Goal: Obtain resource: Download file/media

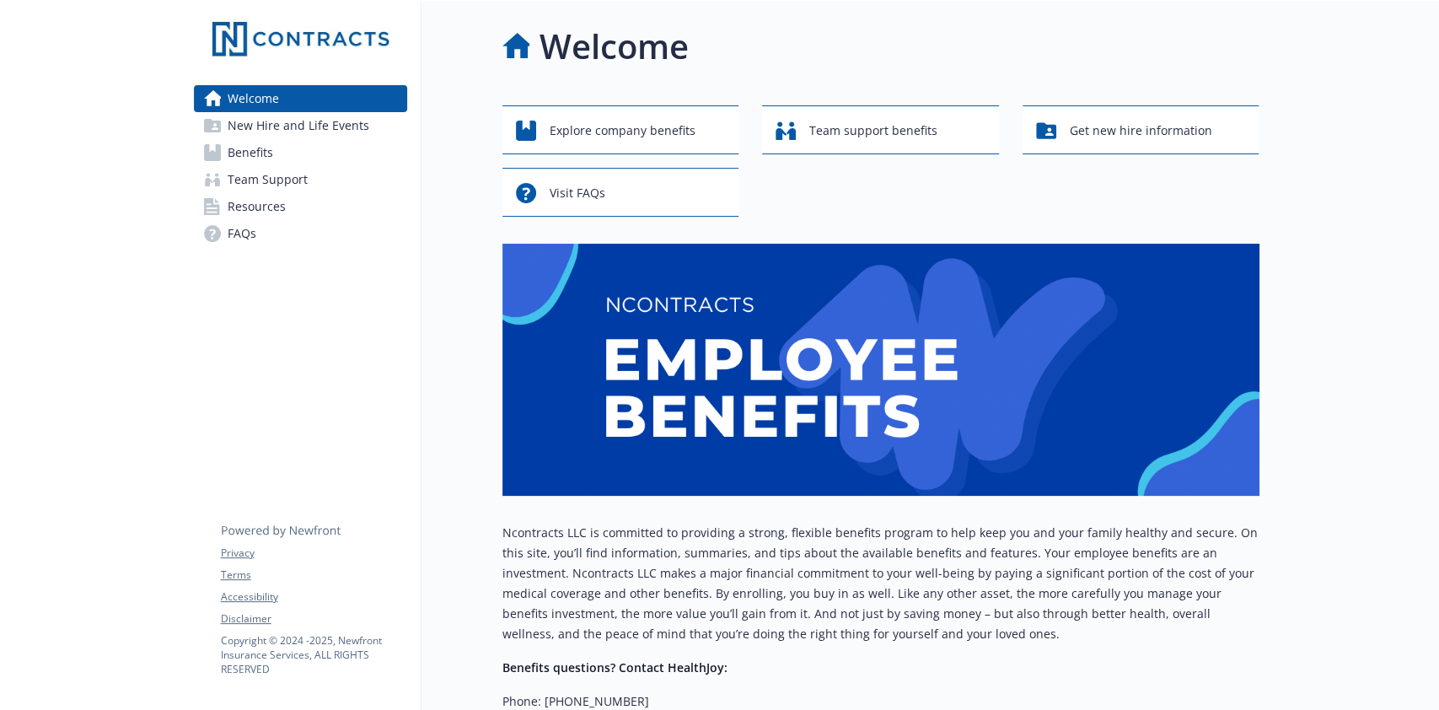
click at [274, 157] on link "Benefits" at bounding box center [300, 152] width 213 height 27
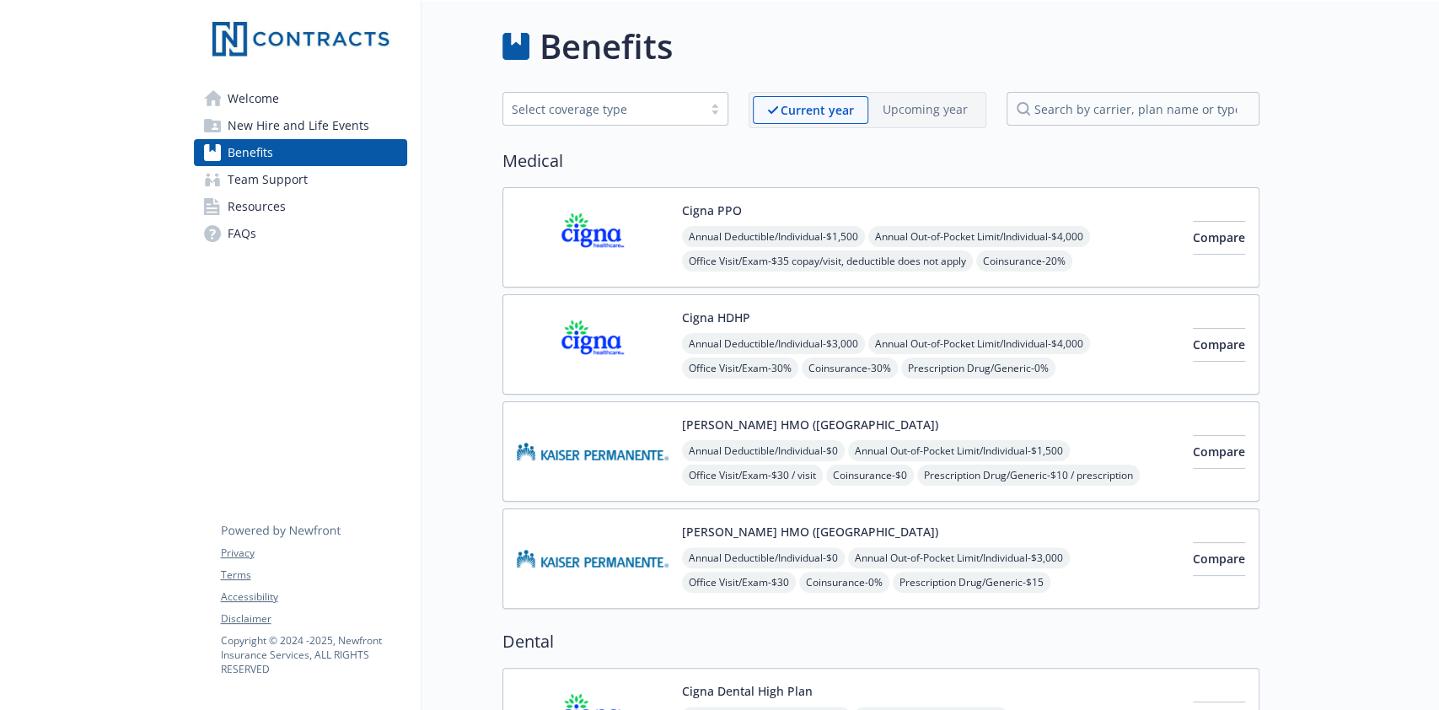
click at [758, 208] on div "Cigna PPO Annual Deductible/Individual - $1,500 Annual Out-of-Pocket Limit/Indi…" at bounding box center [930, 237] width 497 height 72
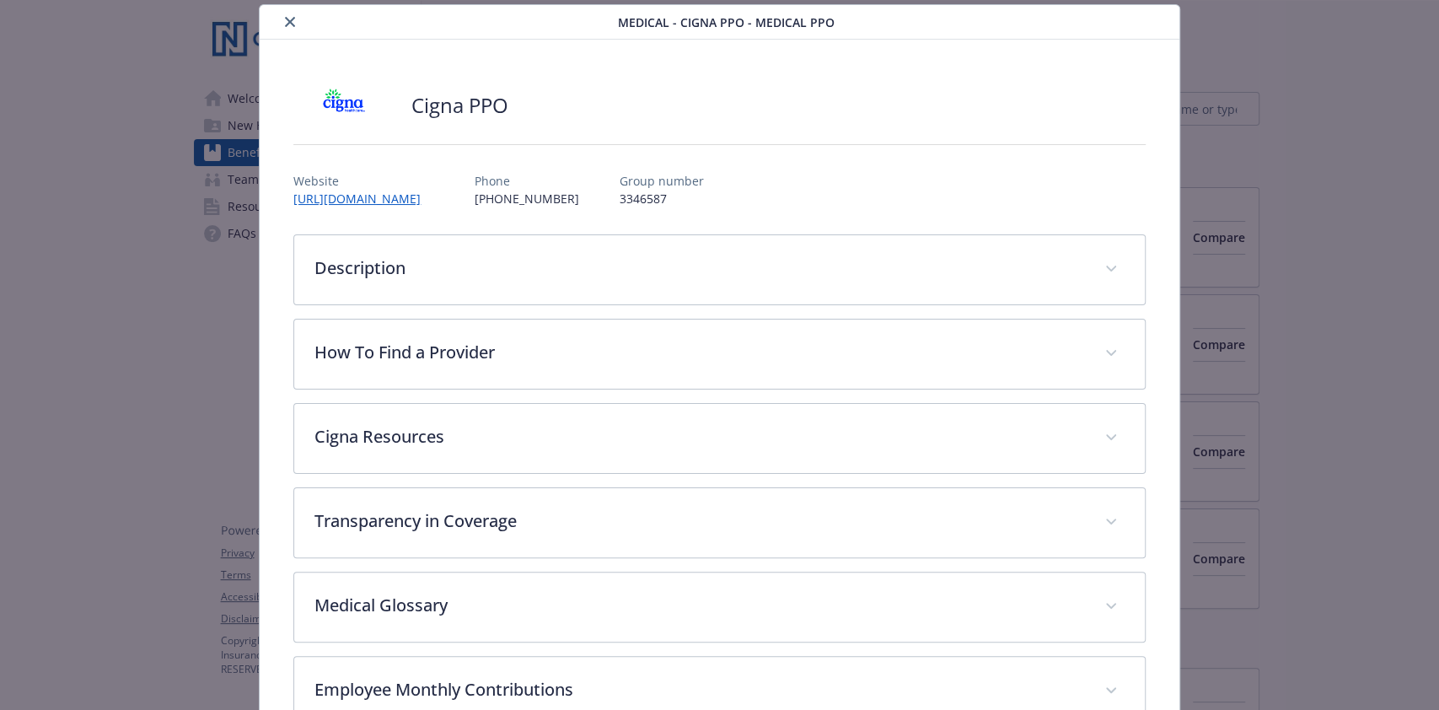
scroll to position [412, 0]
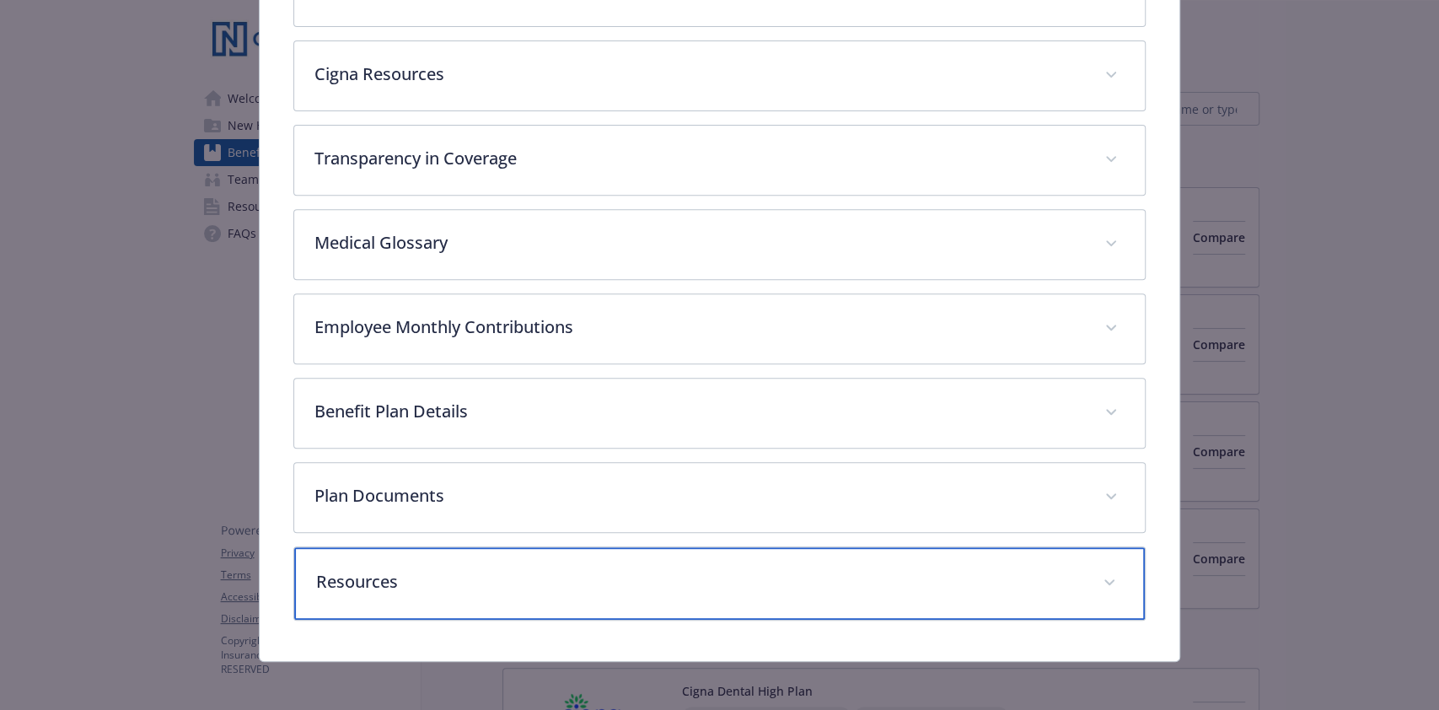
click at [1052, 572] on p "Resources" at bounding box center [699, 581] width 766 height 25
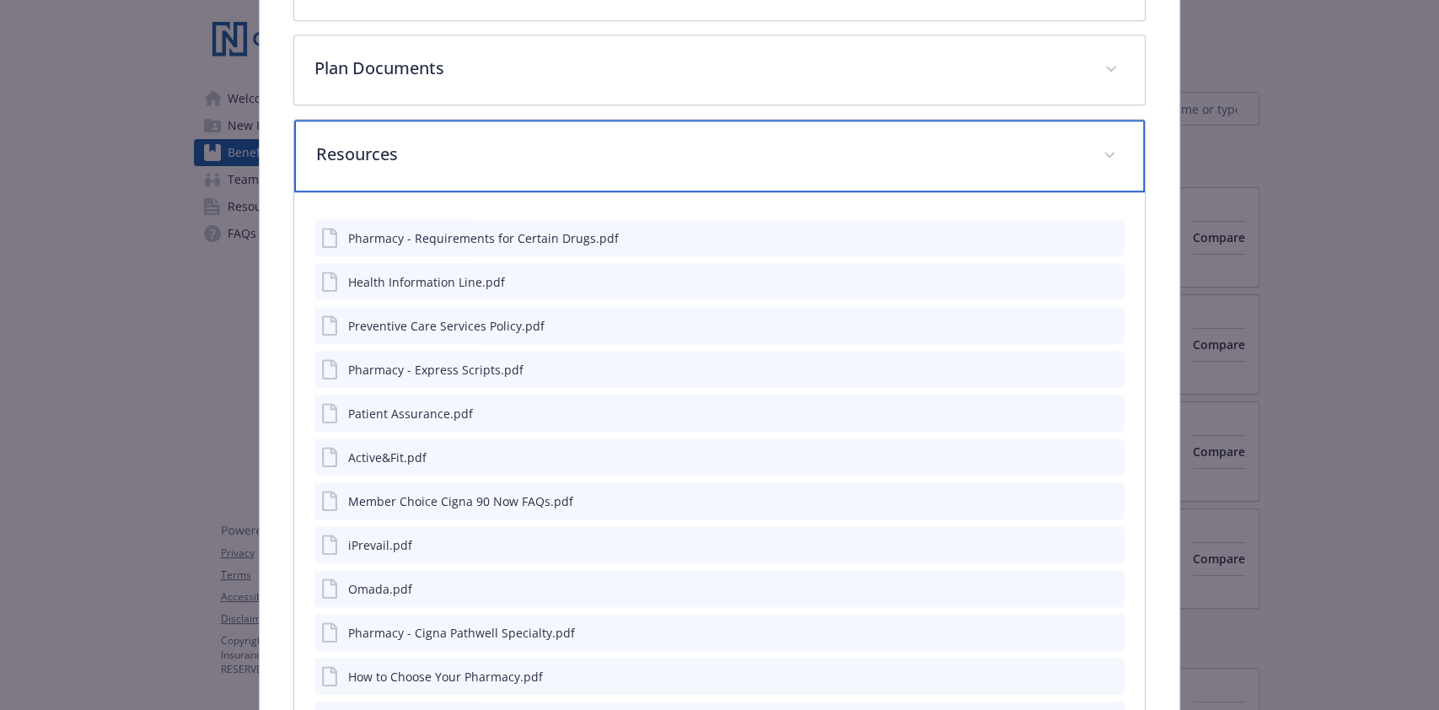
scroll to position [959, 0]
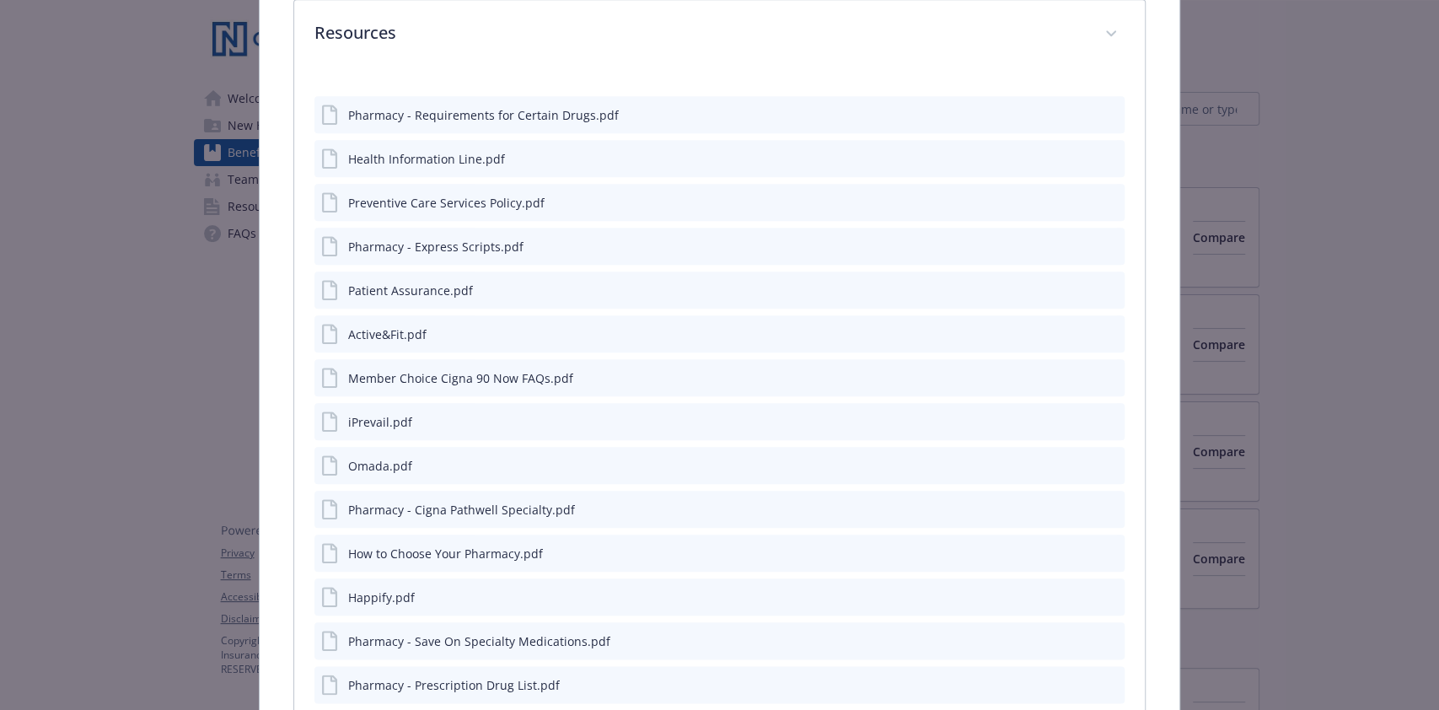
click at [1101, 159] on icon "preview file" at bounding box center [1108, 158] width 15 height 12
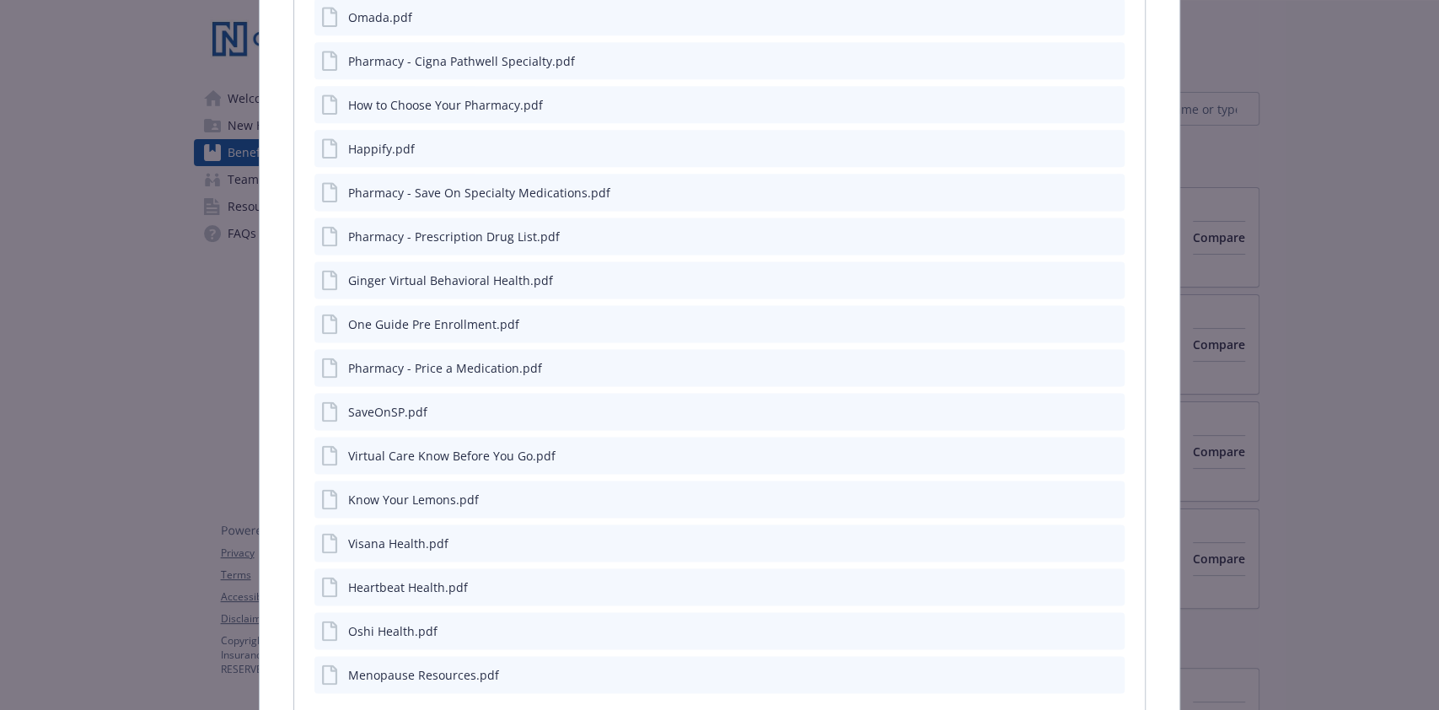
scroll to position [1518, 0]
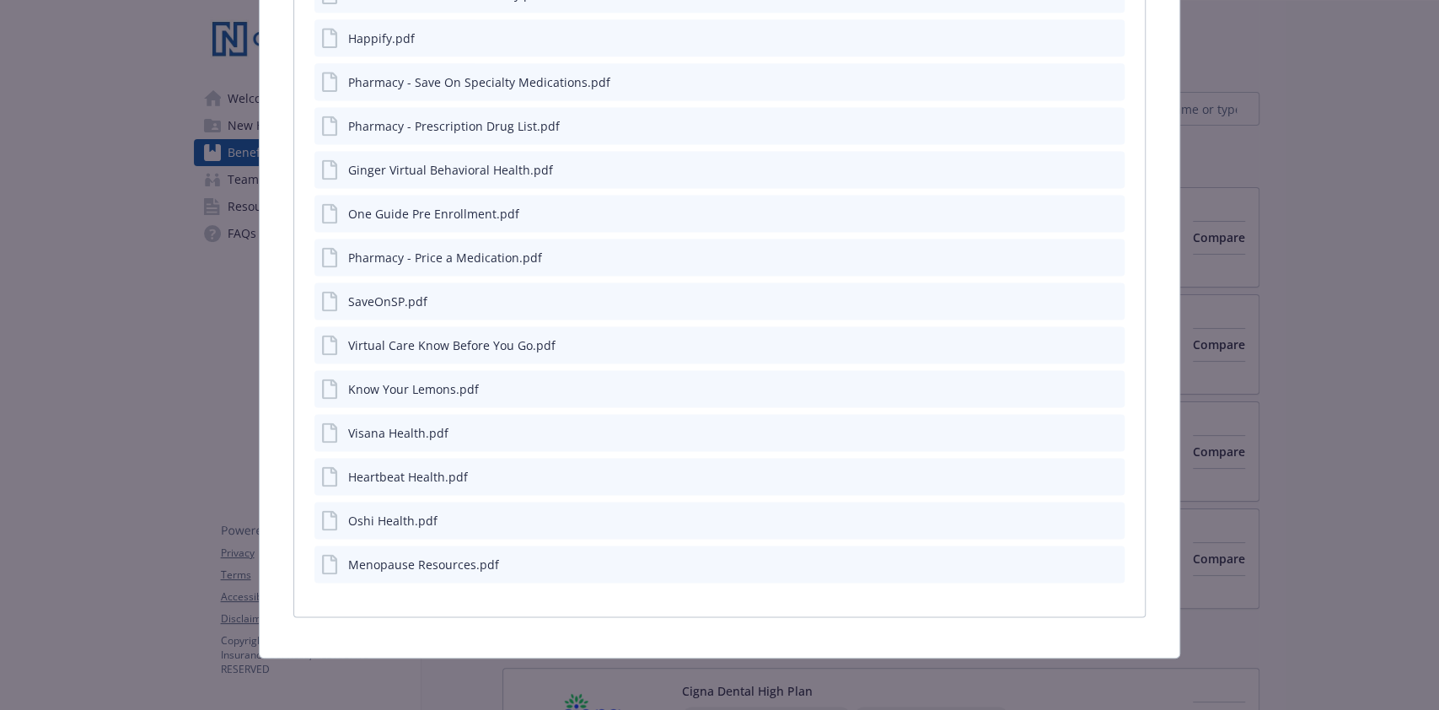
click at [1101, 207] on icon "preview file" at bounding box center [1108, 213] width 15 height 12
click at [1101, 253] on icon "preview file" at bounding box center [1108, 256] width 15 height 12
